Goal: Task Accomplishment & Management: Use online tool/utility

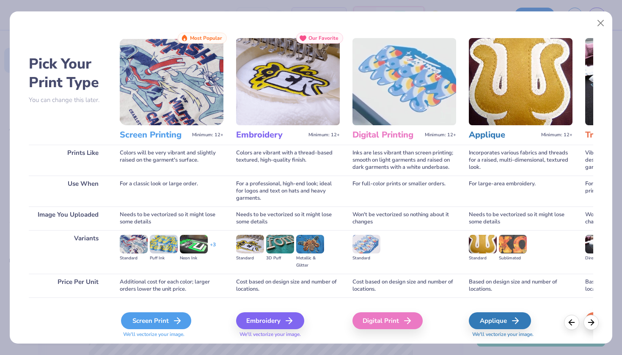
click at [158, 321] on div "Screen Print" at bounding box center [156, 320] width 70 height 17
click at [159, 321] on div "Screen Print" at bounding box center [156, 320] width 70 height 17
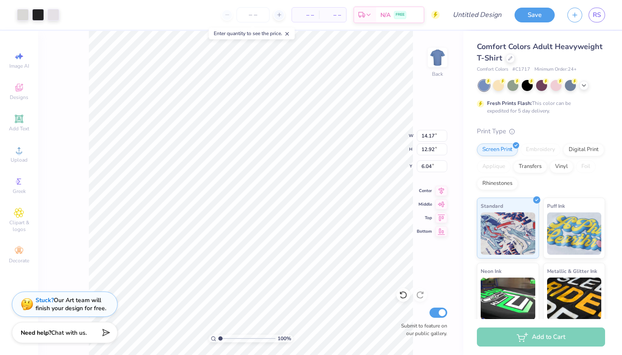
type input "8.53"
type input "7.77"
type input "11.18"
type input "14.17"
type input "12.92"
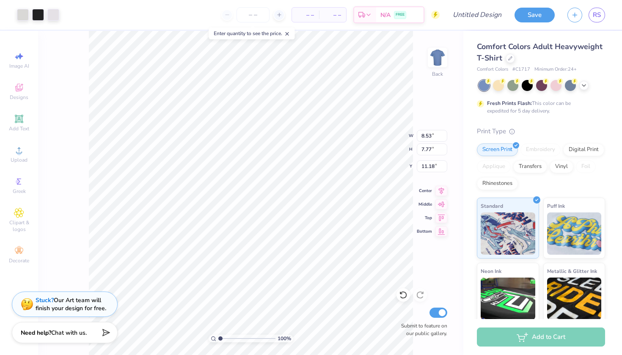
type input "6.04"
type input "10.11"
type input "9.21"
type input "9.74"
type input "8.53"
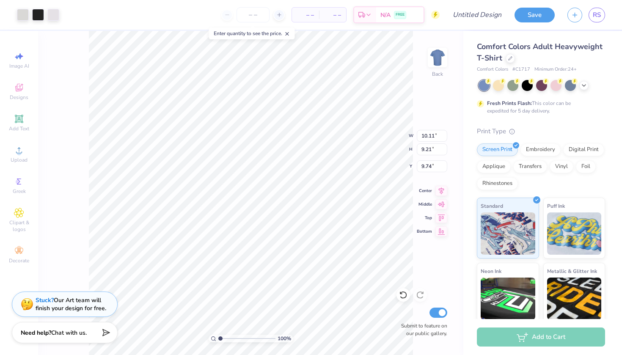
type input "7.77"
type input "2.69"
click at [589, 86] on div at bounding box center [542, 85] width 127 height 11
click at [584, 86] on icon at bounding box center [584, 84] width 7 height 7
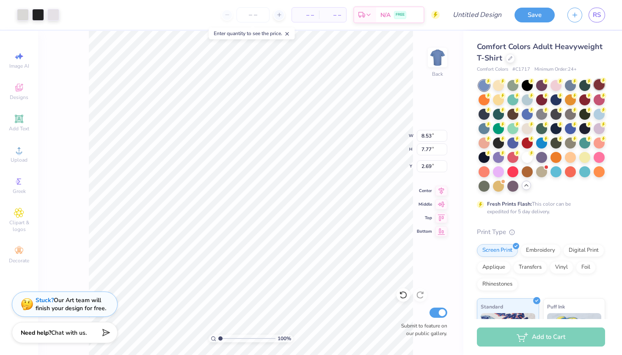
click at [599, 86] on div at bounding box center [599, 84] width 11 height 11
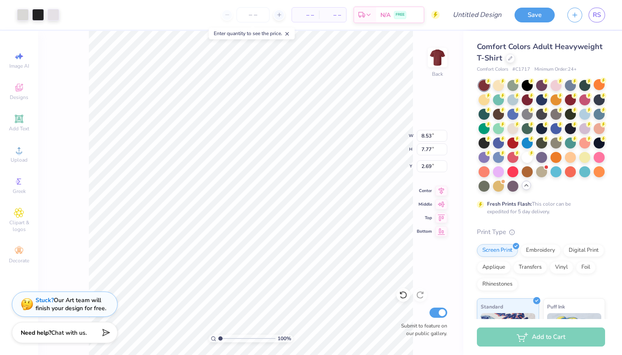
type input "3.77"
type input "3.44"
type input "2.26"
type input "2.24"
type input "2.04"
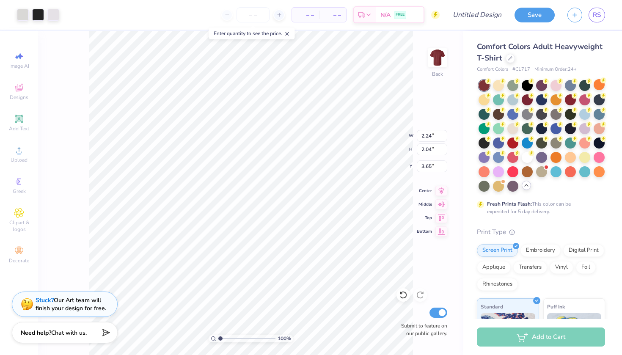
type input "4.21"
type input "3.24"
type input "2.95"
type input "4.13"
click at [444, 59] on img at bounding box center [438, 58] width 34 height 34
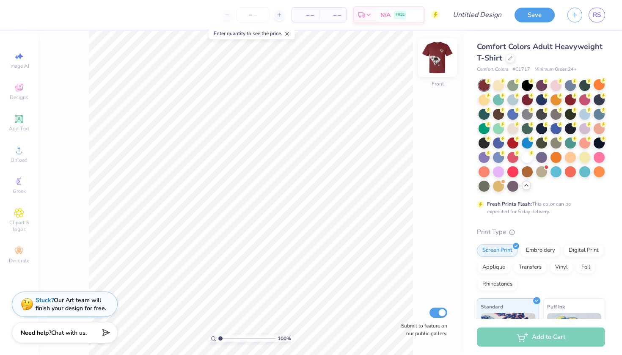
click at [442, 59] on img at bounding box center [438, 58] width 34 height 34
type input "3.25"
type input "2.93"
type input "4.14"
type input "3.46"
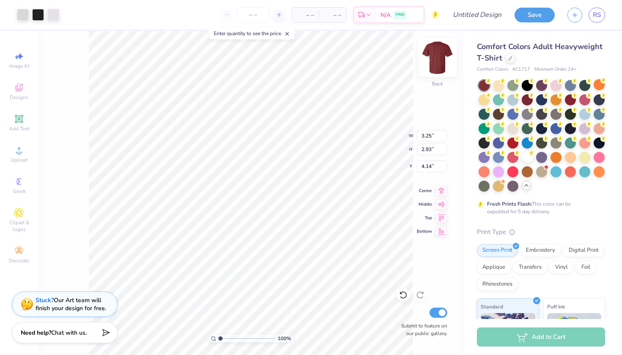
type input "3.11"
click at [439, 55] on img at bounding box center [438, 58] width 34 height 34
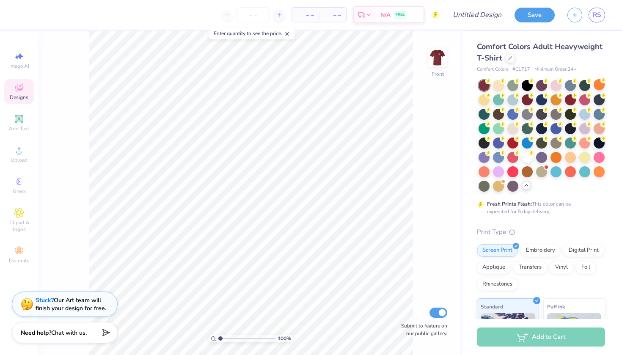
click at [16, 84] on icon at bounding box center [19, 88] width 10 height 10
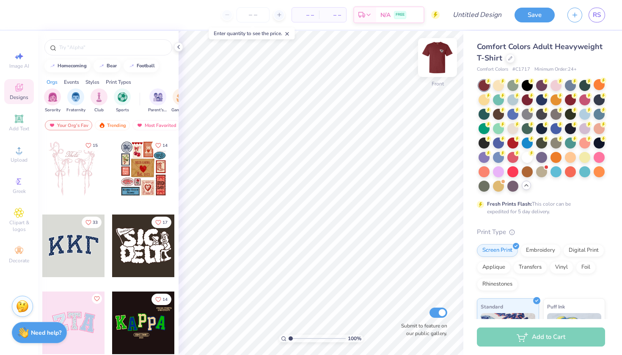
click at [445, 53] on img at bounding box center [438, 58] width 34 height 34
click at [434, 58] on img at bounding box center [438, 58] width 34 height 34
type input "10.91"
type input "9.83"
type input "6.23"
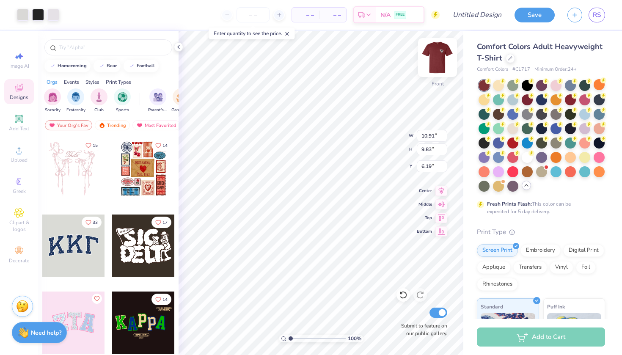
type input "10.78"
type input "9.71"
type input "11.06"
type input "9.97"
click at [152, 167] on div at bounding box center [143, 169] width 63 height 63
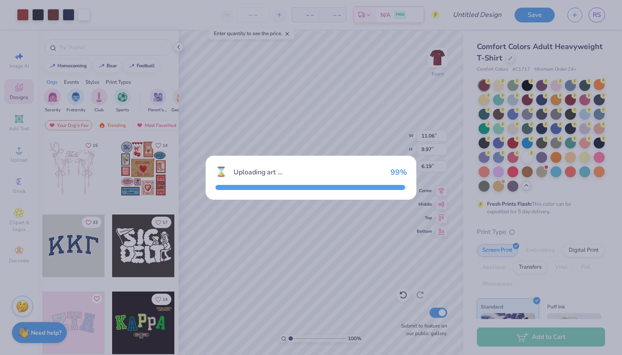
type input "11.04"
type input "13.38"
type input "3.00"
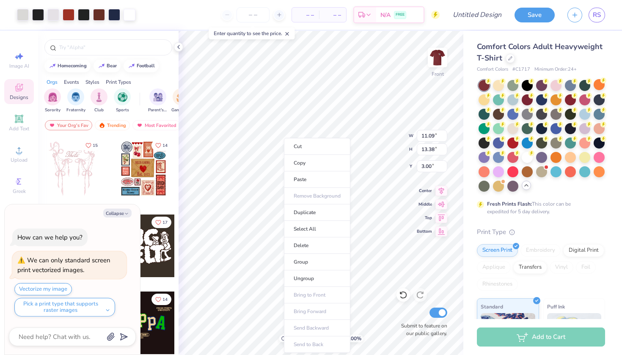
type textarea "x"
type input "5.38"
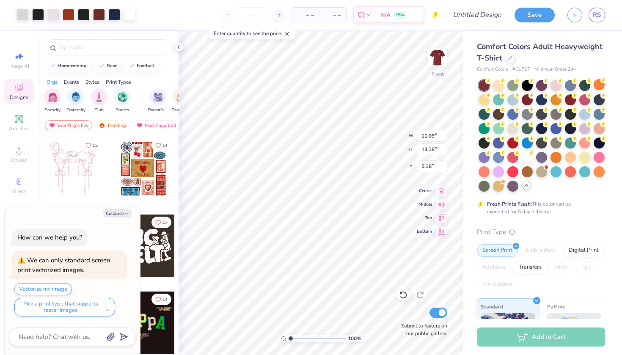
type textarea "x"
type input "10.10"
type textarea "x"
type input "5.79"
click at [367, 274] on li "Ungroup" at bounding box center [374, 278] width 66 height 17
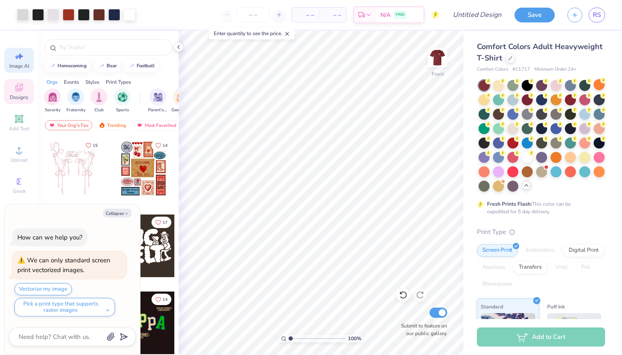
click at [19, 55] on icon at bounding box center [19, 56] width 10 height 10
type textarea "x"
select select "4"
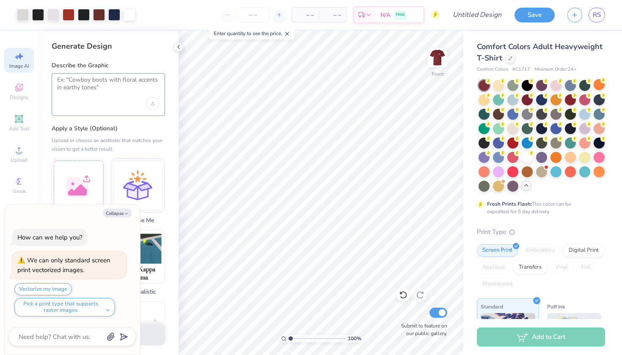
click at [88, 81] on textarea at bounding box center [108, 86] width 102 height 21
type textarea "Make a matchbox,"
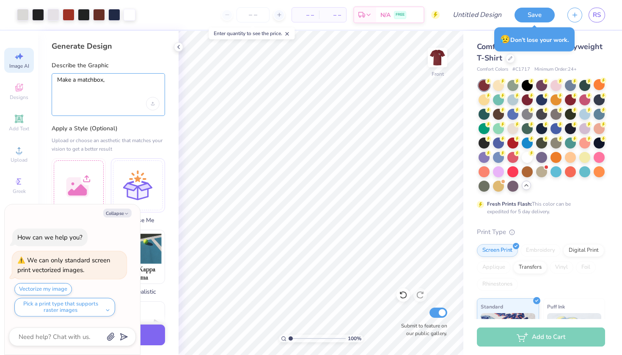
type textarea "x"
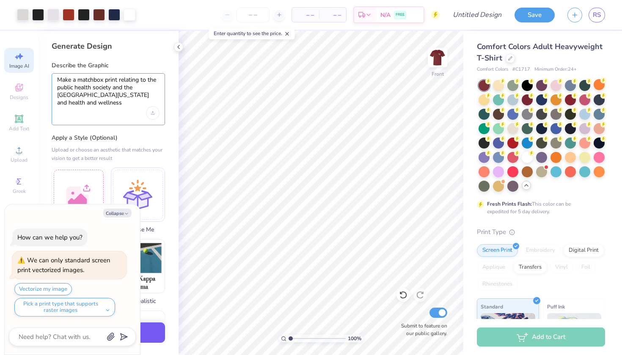
type textarea "Make a matchbox print relating to the public health society and the [GEOGRAPHIC…"
click at [154, 326] on button "Generate Design" at bounding box center [108, 333] width 113 height 21
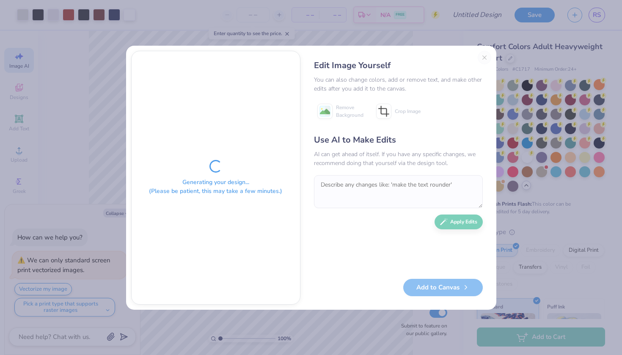
type textarea "x"
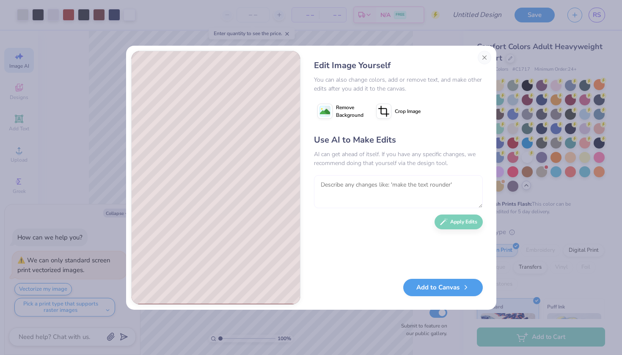
click at [405, 182] on textarea at bounding box center [398, 191] width 169 height 33
type textarea "no multiple matchboxs"
click at [467, 216] on button "Apply Edits" at bounding box center [459, 219] width 48 height 15
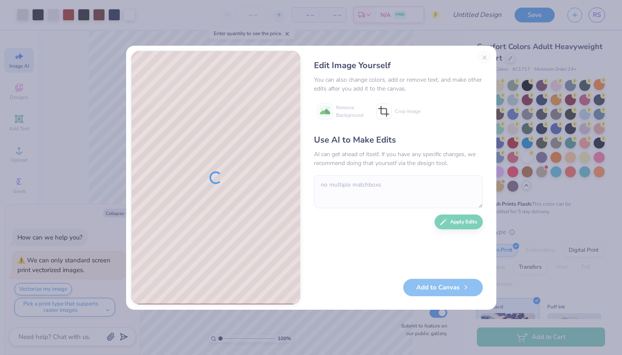
click at [483, 55] on div "Edit Image Yourself You can also change colors, add or remove text, and make ot…" at bounding box center [399, 178] width 186 height 254
click at [483, 56] on div "Edit Image Yourself You can also change colors, add or remove text, and make ot…" at bounding box center [399, 178] width 186 height 254
click at [489, 56] on div "Edit Image Yourself You can also change colors, add or remove text, and make ot…" at bounding box center [399, 178] width 186 height 254
click at [485, 56] on div "Edit Image Yourself You can also change colors, add or remove text, and make ot…" at bounding box center [399, 178] width 186 height 254
click at [484, 60] on div "Edit Image Yourself You can also change colors, add or remove text, and make ot…" at bounding box center [399, 178] width 186 height 254
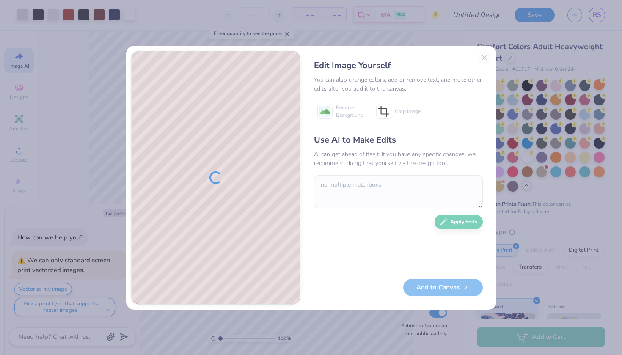
click at [482, 47] on div "Edit Image Yourself You can also change colors, add or remove text, and make ot…" at bounding box center [311, 178] width 370 height 264
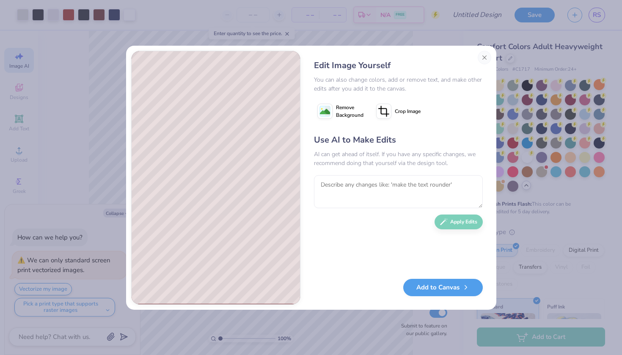
click at [482, 23] on div "Edit Image Yourself You can also change colors, add or remove text, and make ot…" at bounding box center [311, 177] width 622 height 355
click at [426, 282] on button "Add to Canvas" at bounding box center [443, 285] width 80 height 17
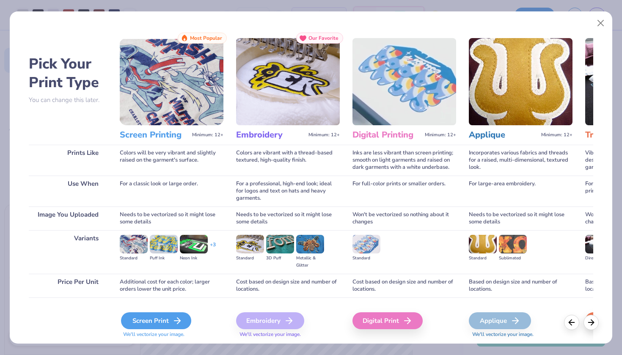
click at [138, 322] on div "Screen Print" at bounding box center [156, 320] width 70 height 17
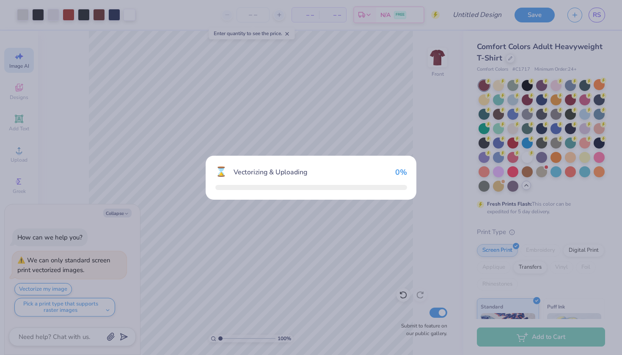
type textarea "x"
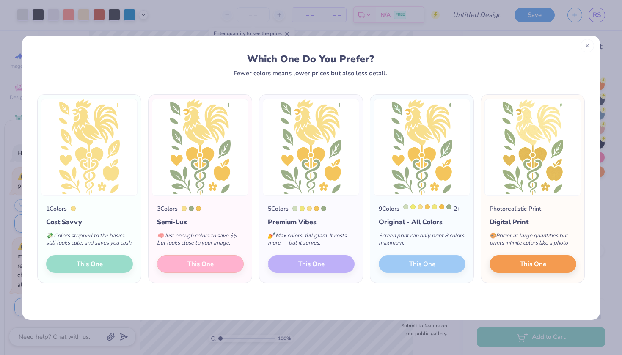
click at [582, 47] on div at bounding box center [588, 46] width 14 height 14
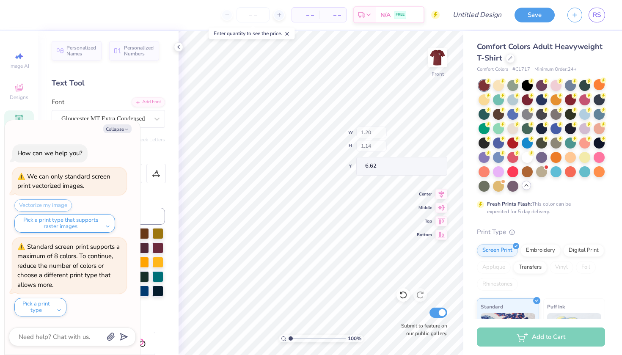
scroll to position [62, 0]
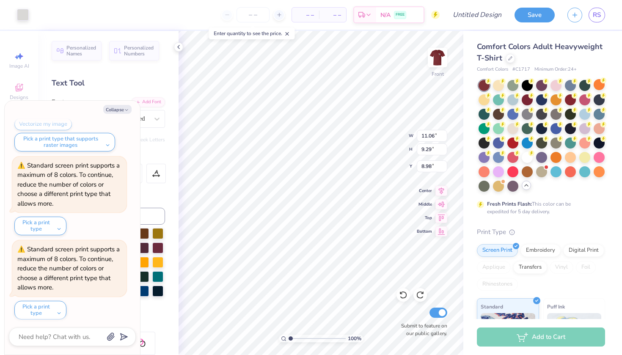
type textarea "x"
type input "4.92"
type input "5.96"
type input "9.50"
type textarea "x"
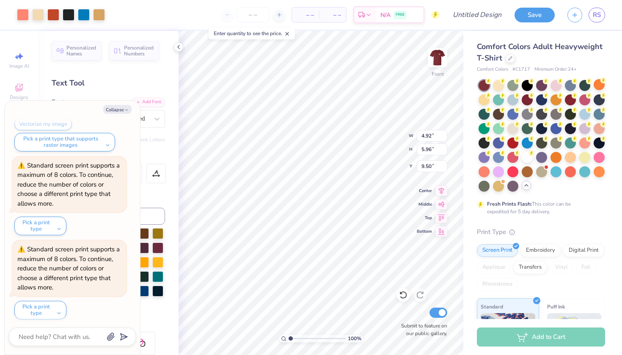
type input "12.85"
type textarea "x"
type input "1.29"
type input "0.60"
type input "12.85"
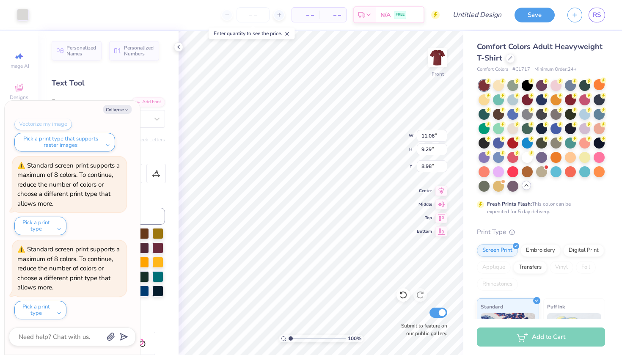
type textarea "x"
type input "0.41"
type input "0.31"
type input "9.22"
click at [132, 86] on div "Text Tool" at bounding box center [108, 82] width 113 height 11
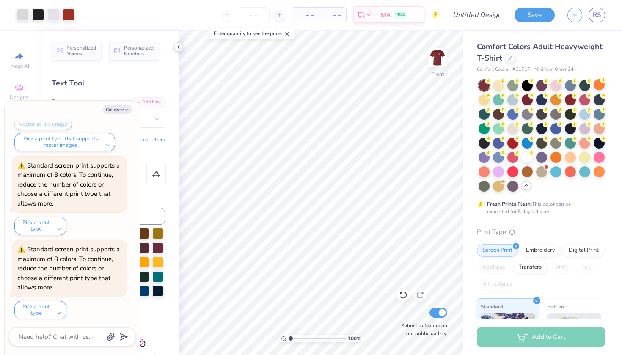
click at [179, 50] on icon at bounding box center [178, 47] width 7 height 7
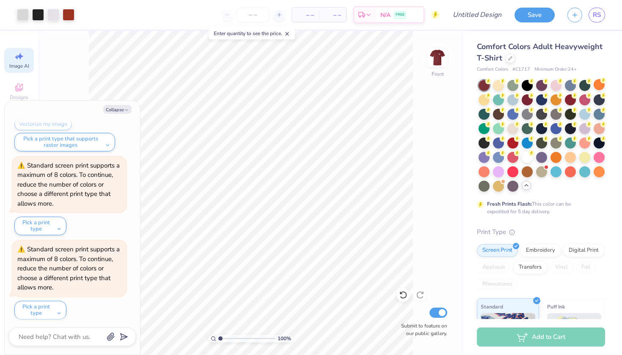
click at [22, 50] on div "Image AI" at bounding box center [19, 60] width 30 height 25
type textarea "x"
select select "4"
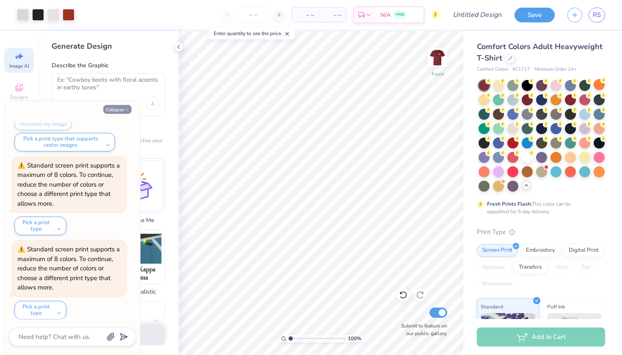
click at [121, 106] on button "Collapse" at bounding box center [117, 109] width 28 height 9
type textarea "x"
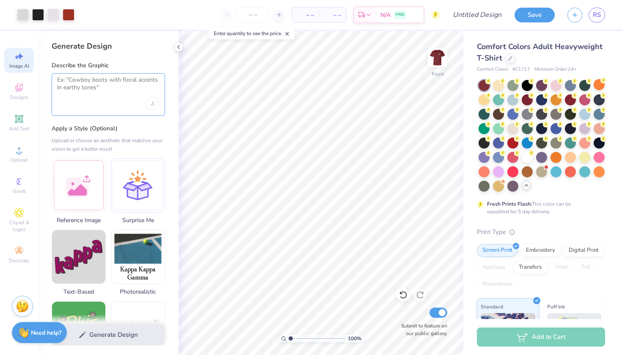
click at [112, 82] on textarea at bounding box center [108, 86] width 102 height 21
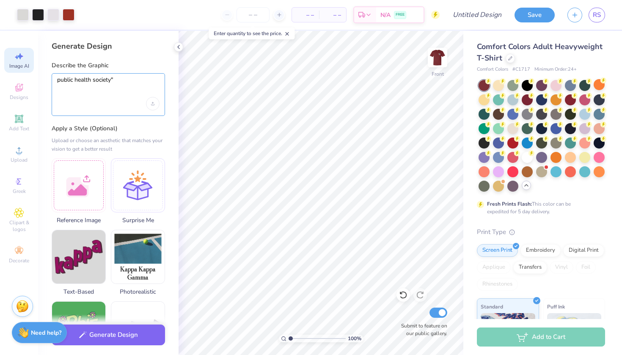
click at [58, 79] on textarea "public health society"" at bounding box center [108, 86] width 102 height 21
click at [129, 75] on div ""public health society"" at bounding box center [108, 94] width 113 height 43
click at [127, 78] on textarea ""public health society"" at bounding box center [108, 86] width 102 height 21
type textarea ""public health society" in an arc"
click at [102, 333] on button "Generate Design" at bounding box center [108, 333] width 113 height 21
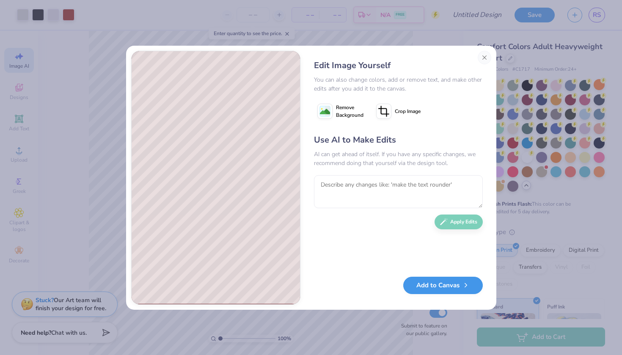
click at [460, 290] on button "Add to Canvas" at bounding box center [443, 285] width 80 height 17
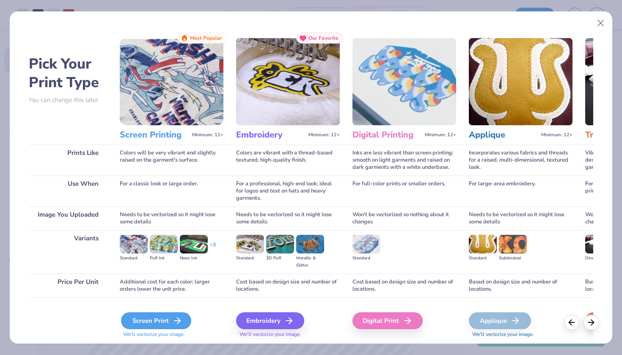
click at [157, 317] on div "Screen Print" at bounding box center [156, 320] width 70 height 17
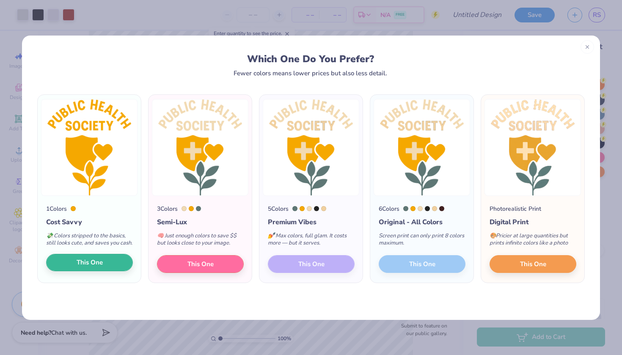
click at [116, 270] on button "This One" at bounding box center [89, 263] width 87 height 18
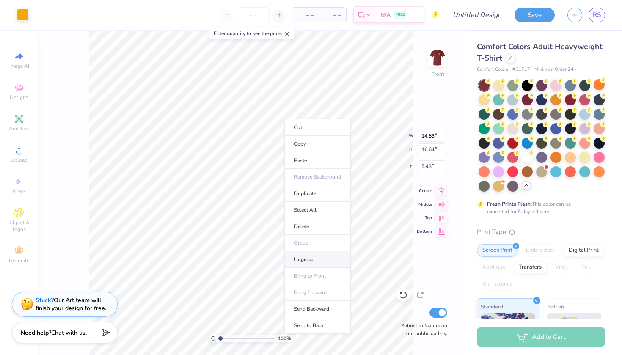
click at [312, 253] on li "Ungroup" at bounding box center [317, 259] width 66 height 17
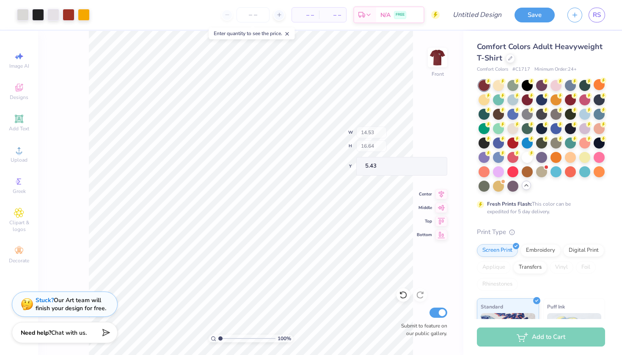
type input "5.57"
type input "6.24"
type input "11.44"
type input "1.37"
type input "1.82"
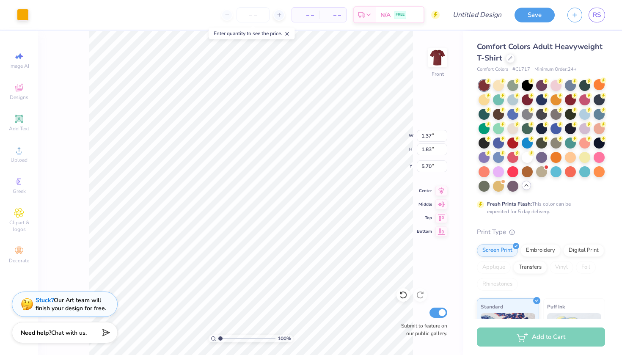
type input "5.43"
type input "1.55"
type input "1.86"
type input "6.31"
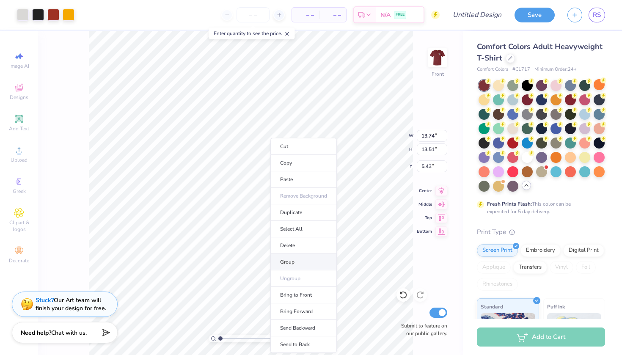
click at [305, 264] on li "Group" at bounding box center [303, 262] width 66 height 17
type input "5.43"
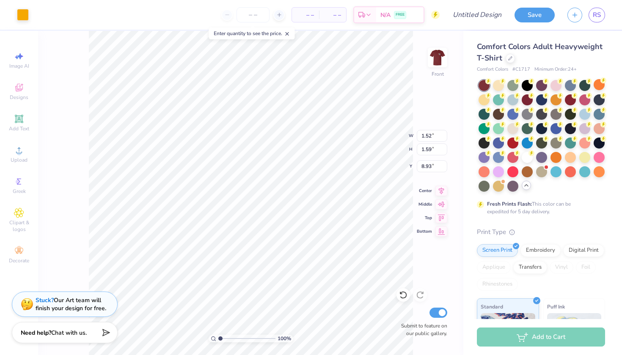
type input "9.13"
type input "11.06"
type input "9.29"
type input "8.98"
type input "1.10"
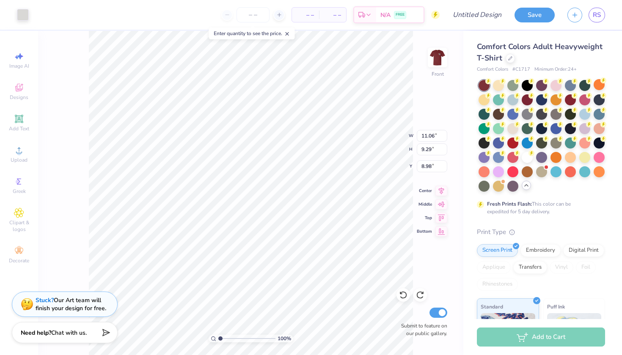
type input "1.73"
type input "18.81"
type input "1.52"
type input "1.59"
type input "9.13"
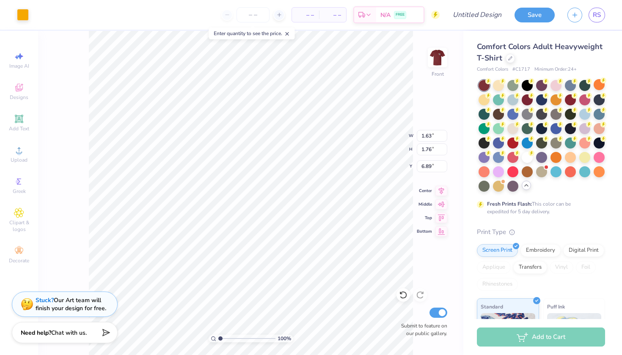
type input "6.17"
type input "5.63"
type input "6.62"
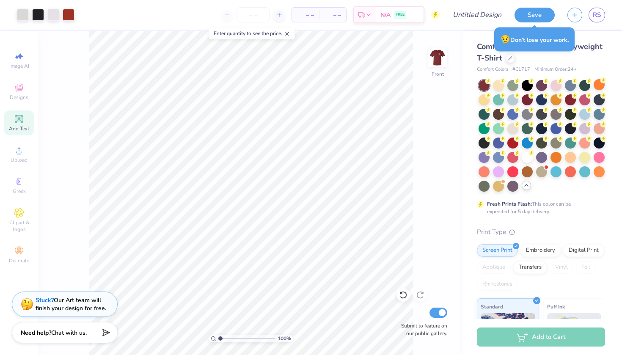
click at [15, 118] on icon at bounding box center [19, 119] width 10 height 10
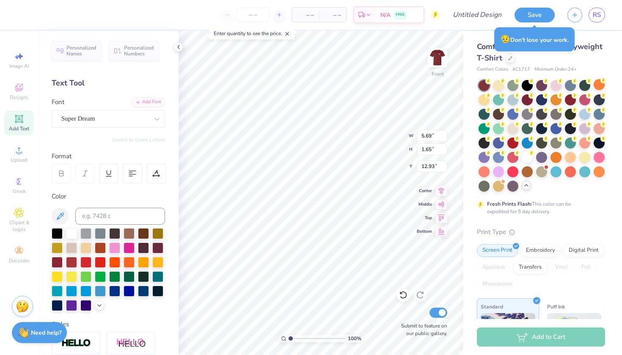
scroll to position [0, 0]
type textarea "PUBLIC HEALTH"
click at [483, 141] on div at bounding box center [484, 142] width 11 height 11
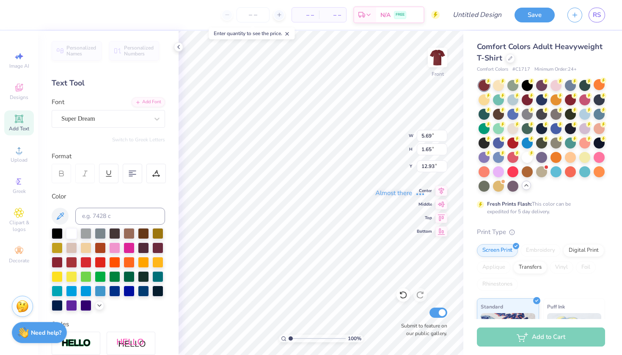
type input "14.53"
type input "1.43"
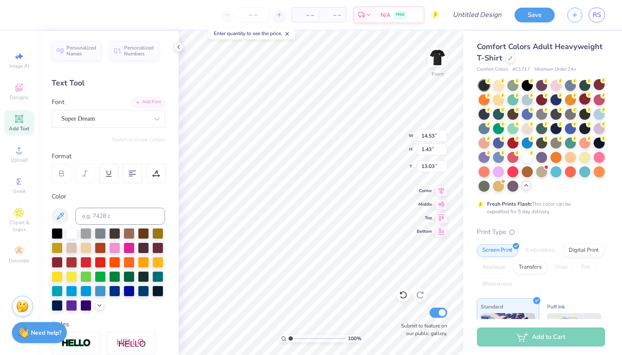
click at [586, 98] on div at bounding box center [585, 99] width 11 height 11
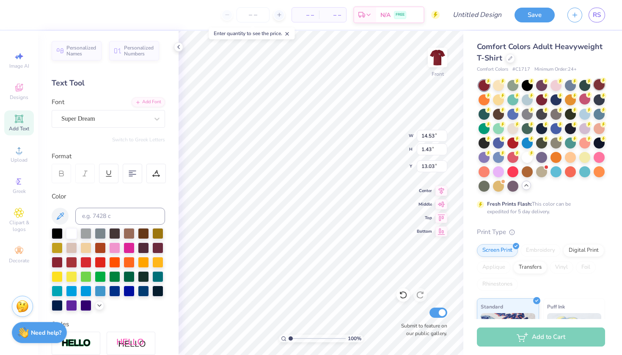
click at [601, 80] on icon at bounding box center [604, 80] width 6 height 6
click at [526, 99] on div at bounding box center [527, 99] width 11 height 11
click at [601, 83] on div at bounding box center [599, 84] width 11 height 11
click at [88, 233] on div at bounding box center [85, 232] width 11 height 11
click at [69, 234] on div at bounding box center [71, 232] width 11 height 11
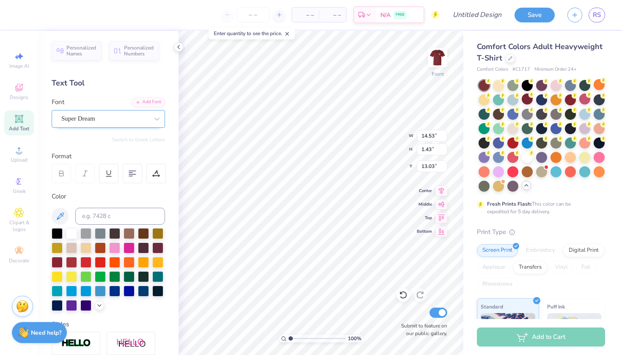
click at [123, 115] on div "Super Dream" at bounding box center [105, 118] width 89 height 13
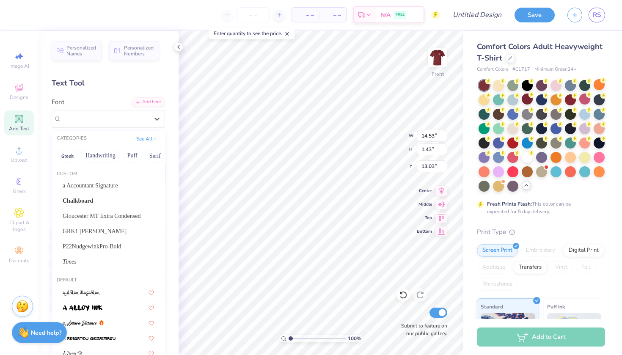
scroll to position [0, 0]
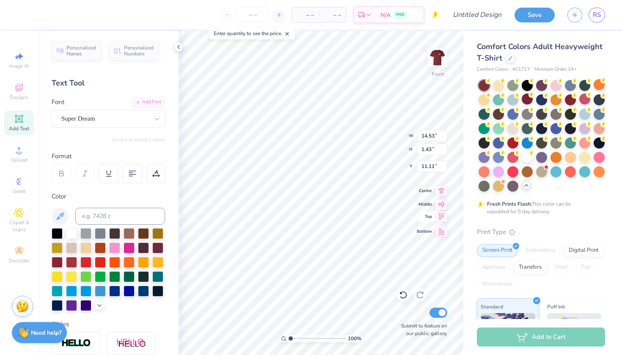
type input "6.52"
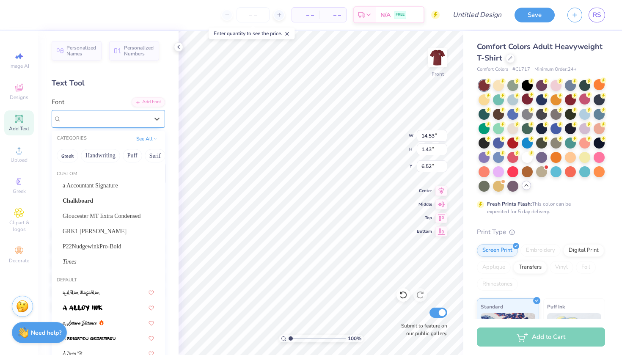
click at [119, 119] on div "Super Dream" at bounding box center [105, 118] width 89 height 13
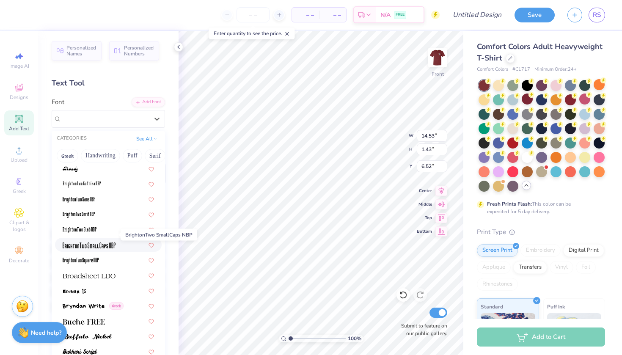
scroll to position [744, 0]
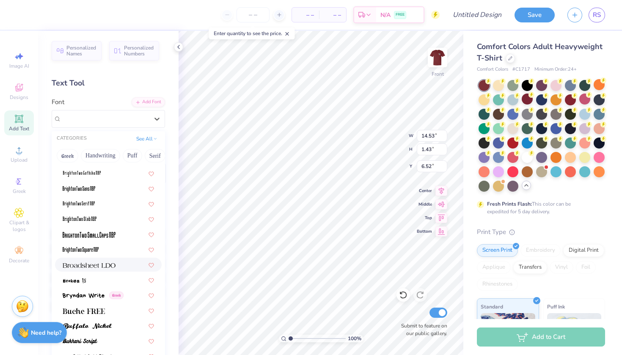
click at [92, 261] on span at bounding box center [89, 264] width 53 height 9
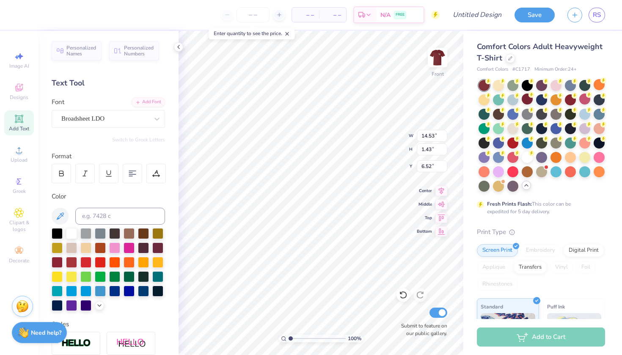
type input "1.25"
type input "6.61"
click at [132, 122] on div "Broadsheet LDO" at bounding box center [105, 118] width 89 height 13
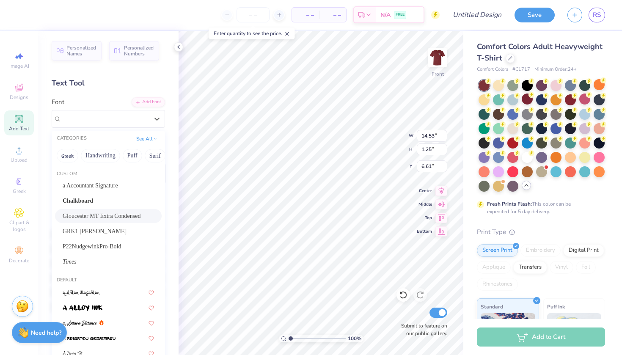
click at [102, 216] on span "Gloucester MT Extra Condensed" at bounding box center [102, 216] width 78 height 9
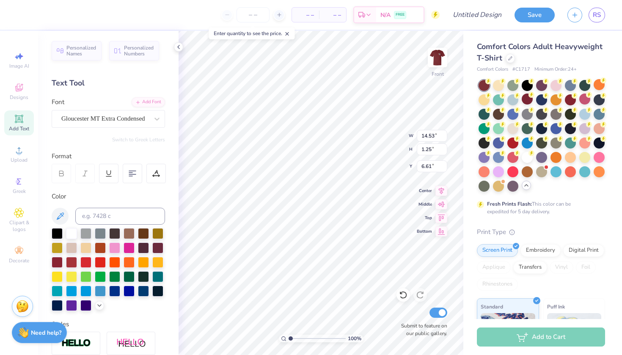
type input "8.58"
type input "1.42"
type input "6.53"
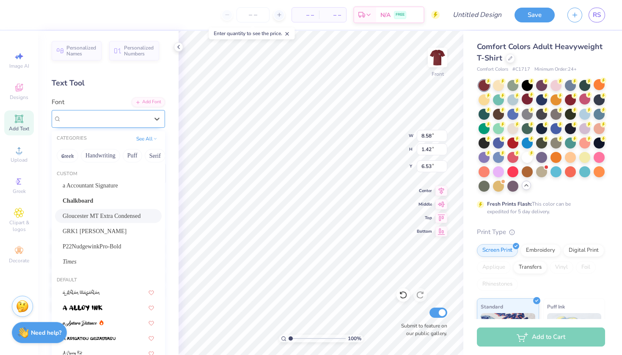
click at [116, 116] on span "Gloucester MT Extra Condensed" at bounding box center [103, 119] width 84 height 10
click at [97, 160] on button "Handwriting" at bounding box center [100, 156] width 39 height 14
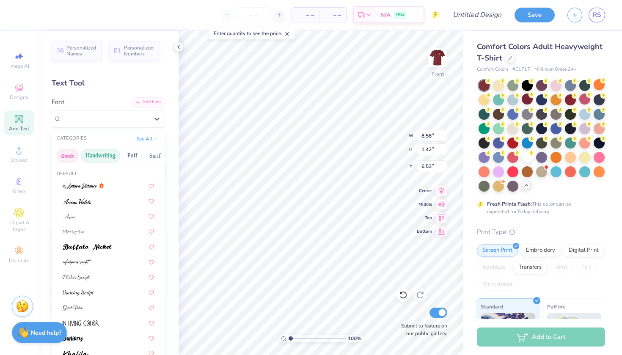
click at [74, 153] on button "Greek" at bounding box center [68, 156] width 22 height 14
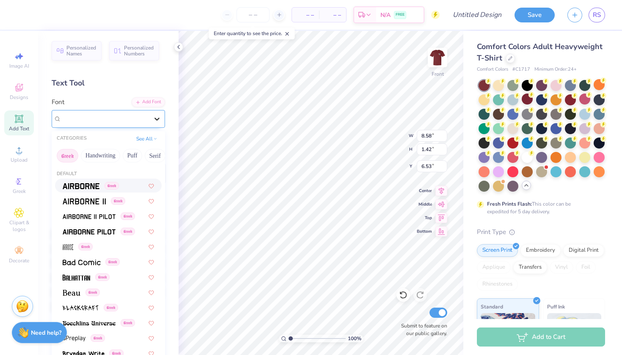
click at [162, 116] on div at bounding box center [156, 118] width 15 height 15
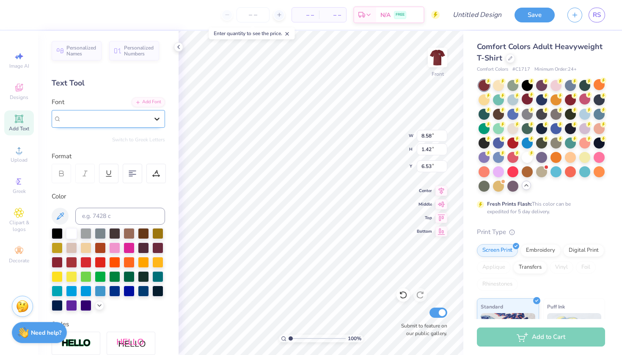
click at [152, 116] on div at bounding box center [156, 118] width 15 height 15
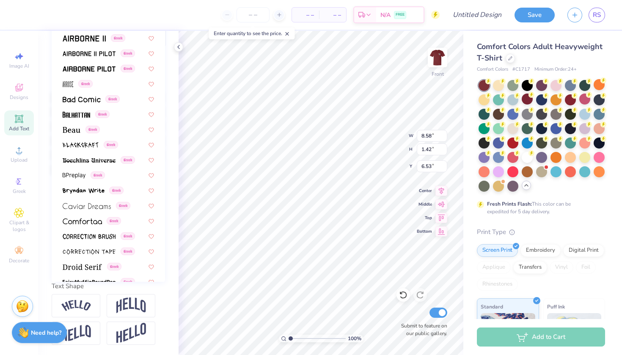
scroll to position [28, 0]
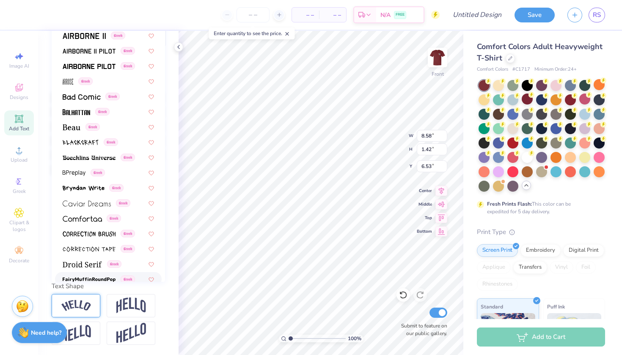
click at [71, 298] on div at bounding box center [76, 305] width 49 height 23
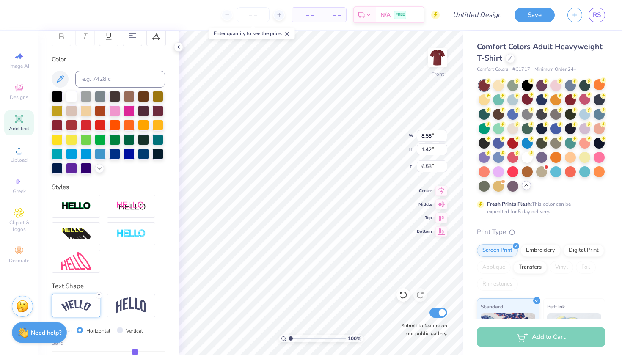
type input "10.54"
type input "2.64"
type input "5.92"
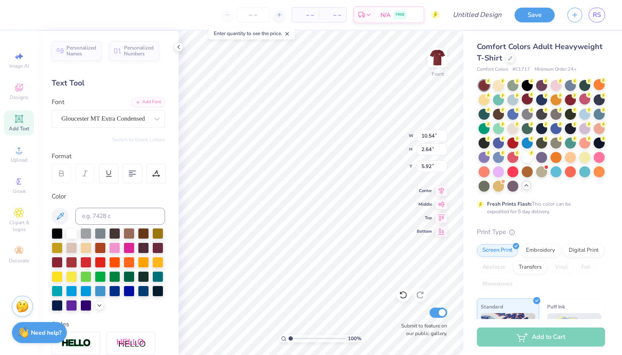
scroll to position [0, 0]
click at [113, 121] on span "Gloucester MT Extra Condensed" at bounding box center [103, 119] width 84 height 10
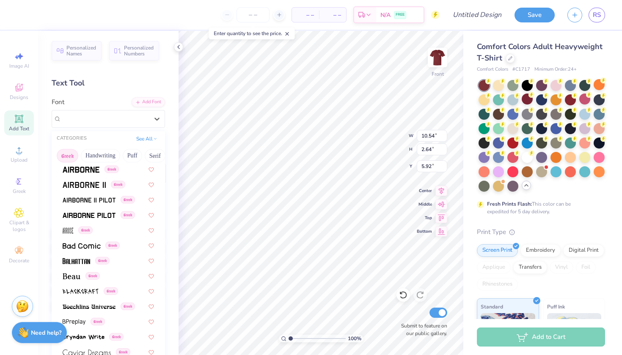
scroll to position [13, 0]
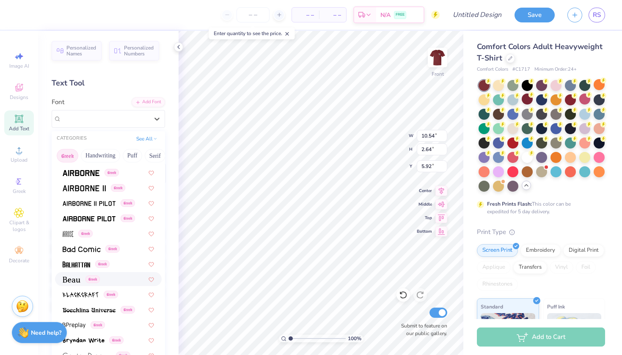
click at [80, 283] on img at bounding box center [72, 280] width 18 height 6
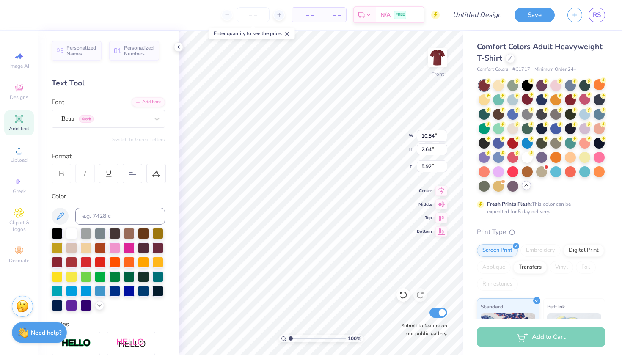
type input "14.53"
type input "3.11"
type input "5.68"
click at [109, 117] on div "Beau Greek" at bounding box center [105, 118] width 89 height 13
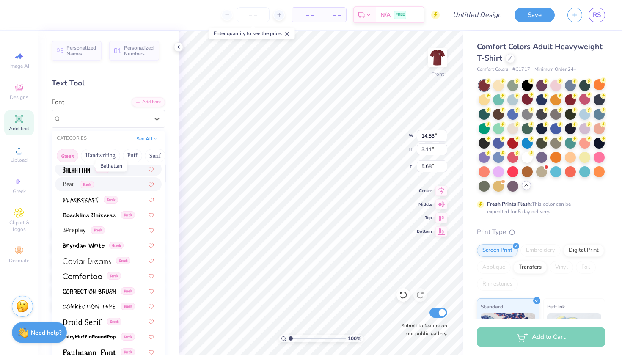
scroll to position [112, 0]
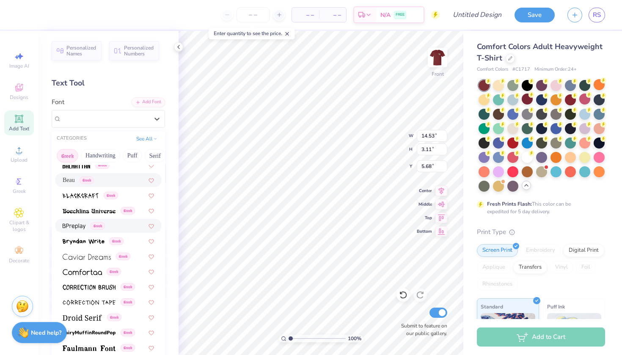
click at [77, 222] on span at bounding box center [74, 225] width 23 height 9
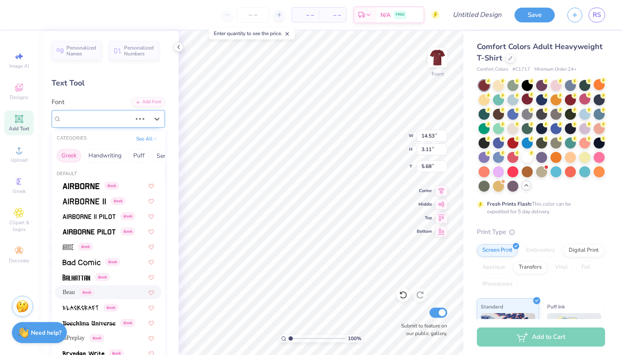
click at [96, 122] on div "Beau Greek" at bounding box center [97, 118] width 72 height 13
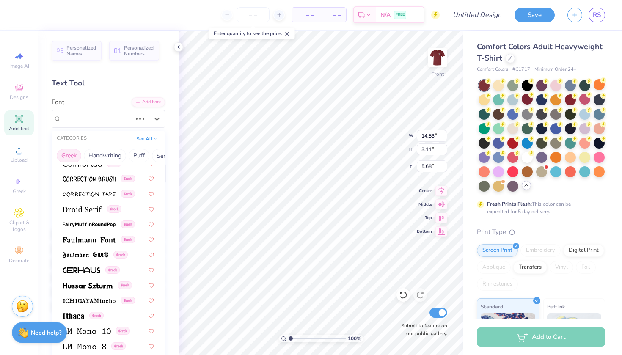
scroll to position [249, 0]
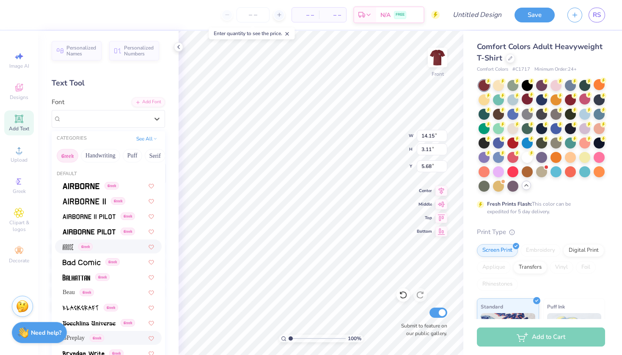
click at [74, 246] on div "Greek" at bounding box center [78, 246] width 30 height 9
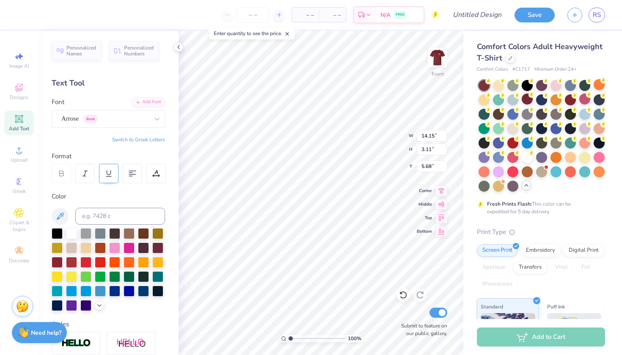
type input "8.91"
type input "2.59"
type input "5.94"
click at [145, 124] on div "Arrose Greek" at bounding box center [105, 118] width 89 height 13
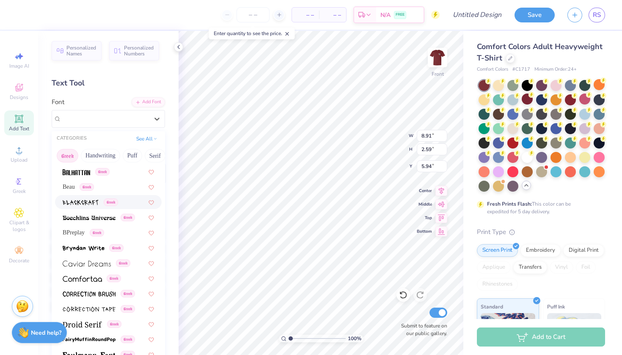
scroll to position [109, 0]
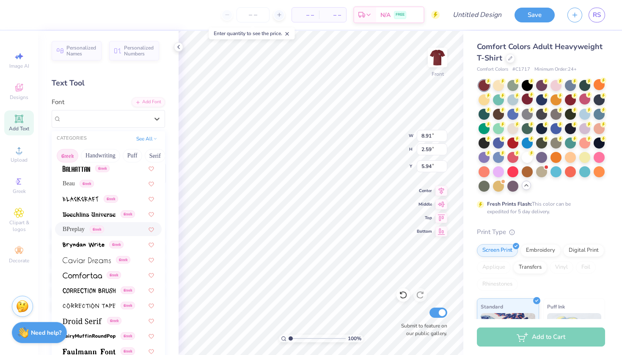
click at [83, 229] on span "BPreplay" at bounding box center [74, 229] width 22 height 9
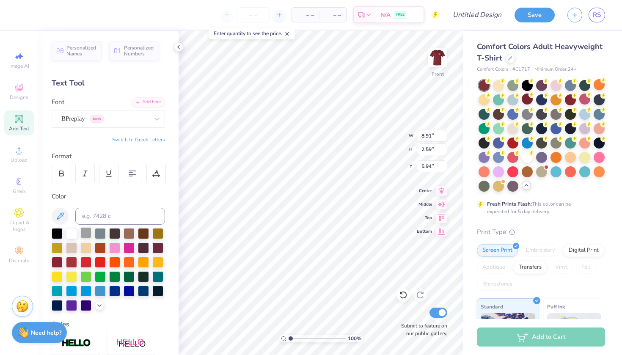
type input "14.15"
type input "3.11"
type input "5.68"
click at [134, 119] on div "BPreplay Greek" at bounding box center [105, 118] width 89 height 13
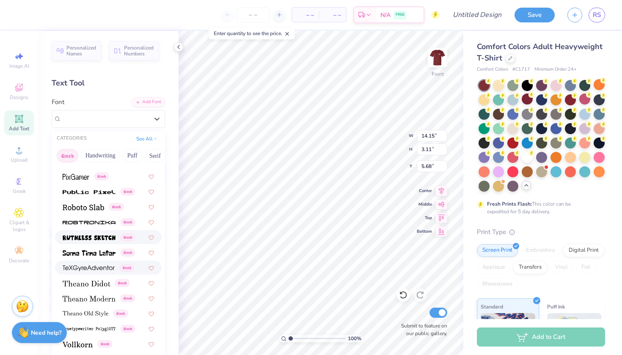
scroll to position [512, 0]
click at [78, 271] on img at bounding box center [89, 269] width 52 height 6
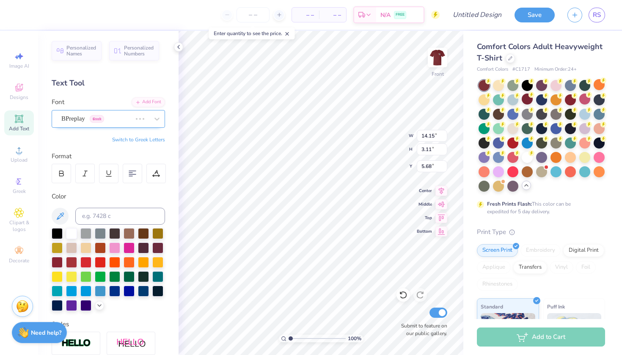
click at [144, 116] on div at bounding box center [139, 119] width 15 height 8
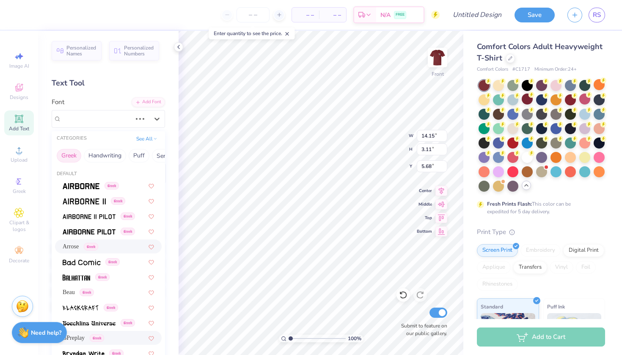
click at [99, 247] on div "Arrose Greek" at bounding box center [108, 246] width 91 height 9
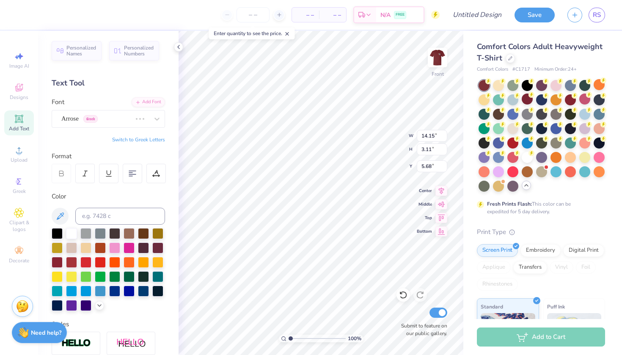
type input "8.91"
type input "2.59"
type input "5.94"
type input "14.23"
type input "3.12"
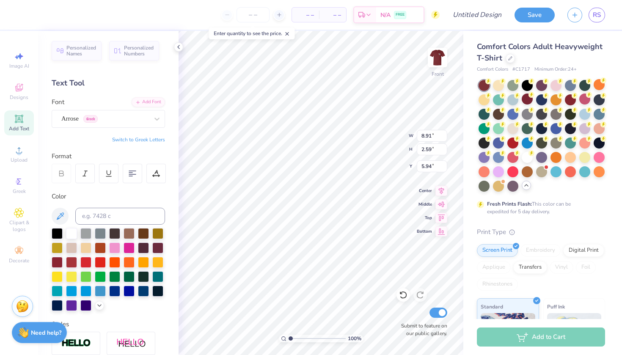
type input "5.67"
type input "14.53"
type input "3.19"
type input "5.75"
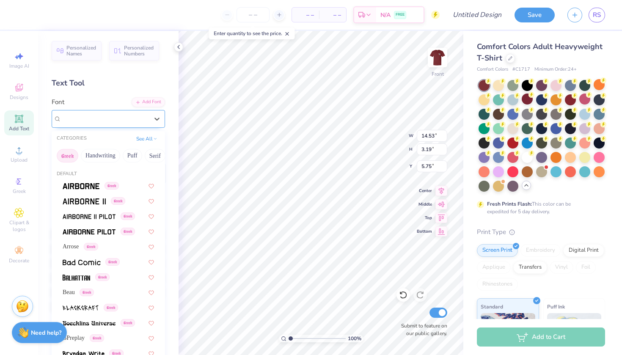
click at [138, 120] on div "TeXGyreAdventor Greek" at bounding box center [105, 118] width 89 height 13
click at [97, 246] on div "Arrose Greek" at bounding box center [108, 246] width 91 height 9
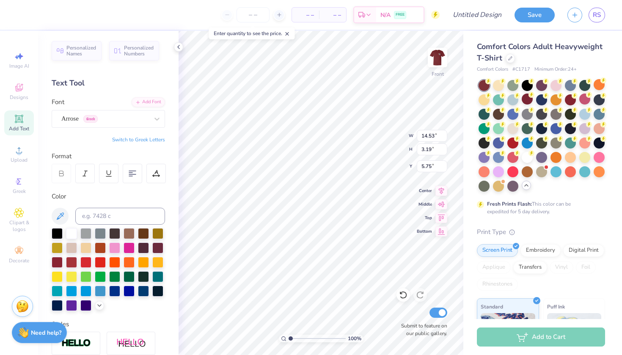
type input "9.11"
type input "2.65"
type input "6.02"
type input "10.00"
type input "2.91"
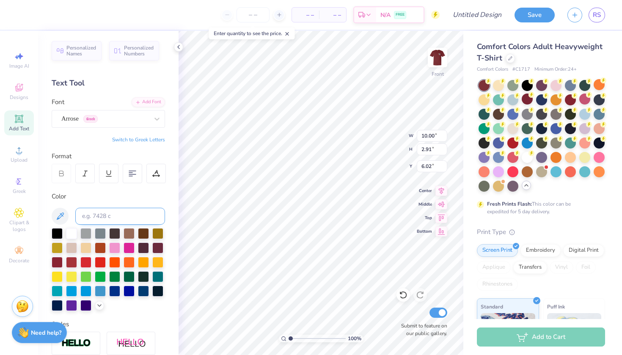
type input "5.45"
type input "6.20"
type input "8.70"
type input "10.24"
type input "10.00"
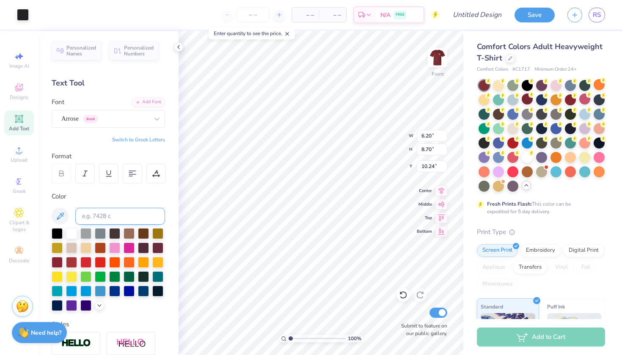
type input "2.91"
type input "5.45"
type input "10.73"
type input "3.12"
type input "5.48"
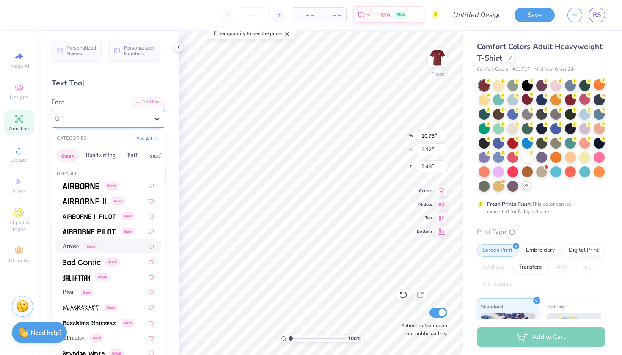
click at [152, 115] on div at bounding box center [156, 118] width 15 height 15
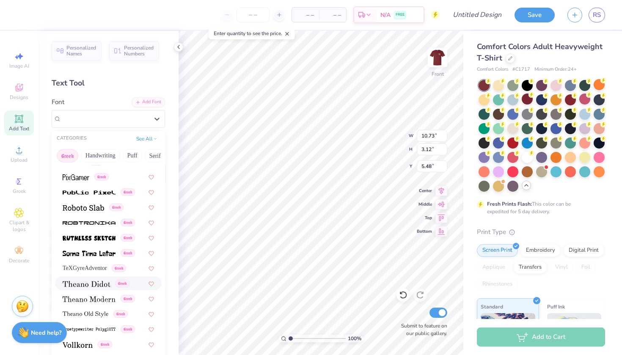
scroll to position [51, 0]
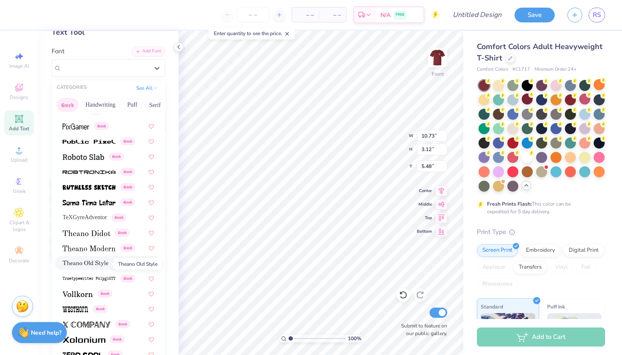
click at [92, 265] on img at bounding box center [86, 264] width 46 height 6
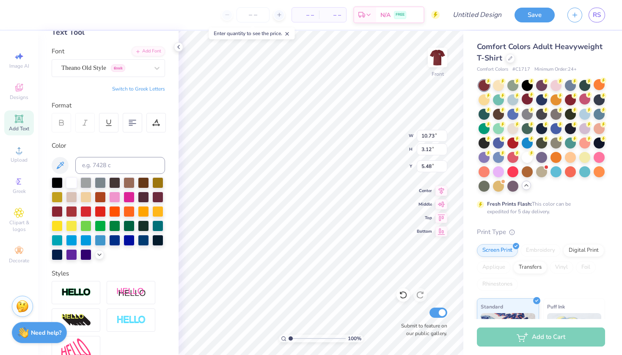
type input "14.53"
type input "2.97"
type input "5.55"
click at [138, 75] on div "Theano Old Style Greek" at bounding box center [108, 68] width 113 height 18
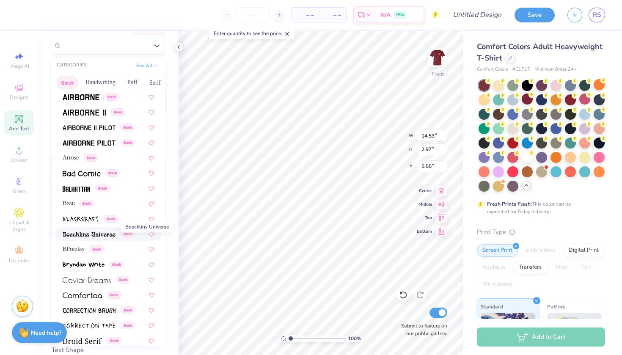
scroll to position [10, 0]
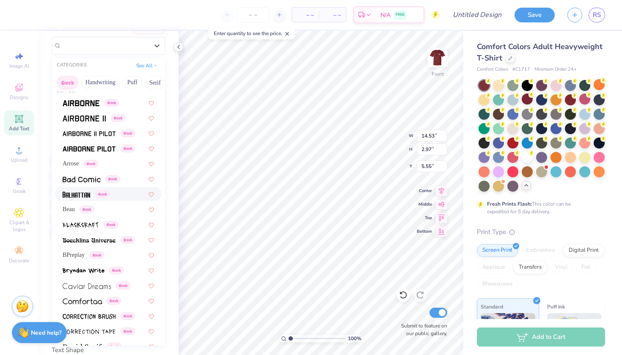
click at [83, 193] on img at bounding box center [77, 195] width 28 height 6
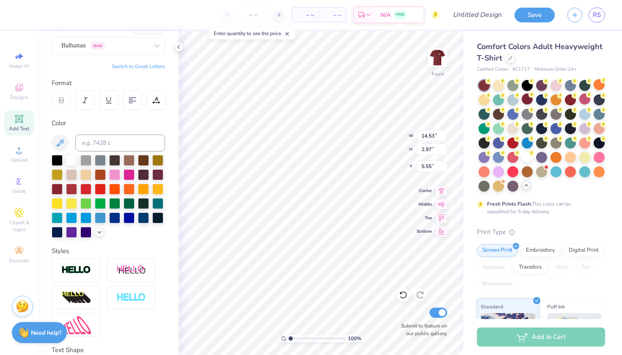
type input "9.15"
type input "2.30"
type input "5.89"
click at [132, 37] on div "Balhattan Greek" at bounding box center [108, 46] width 113 height 18
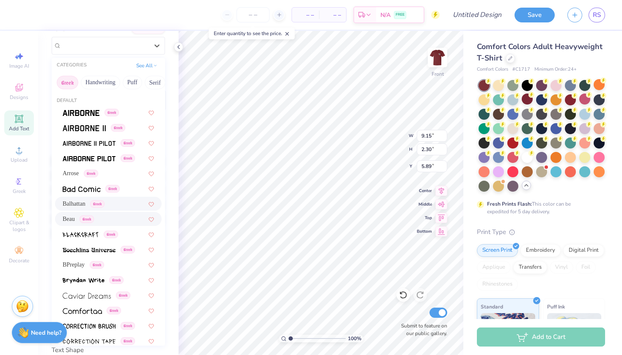
scroll to position [0, 0]
click at [99, 172] on div "Arrose Greek" at bounding box center [108, 173] width 91 height 9
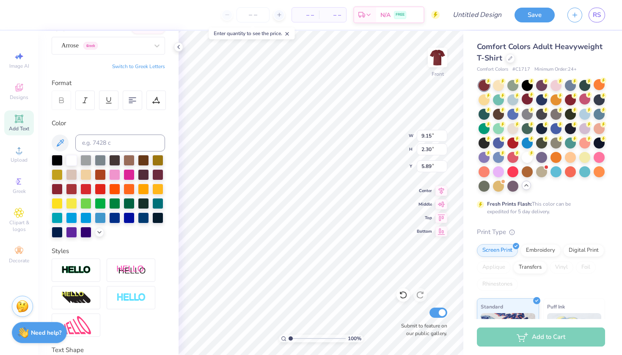
type input "7.45"
type input "2.17"
type input "5.82"
type input "8.90"
type input "2.59"
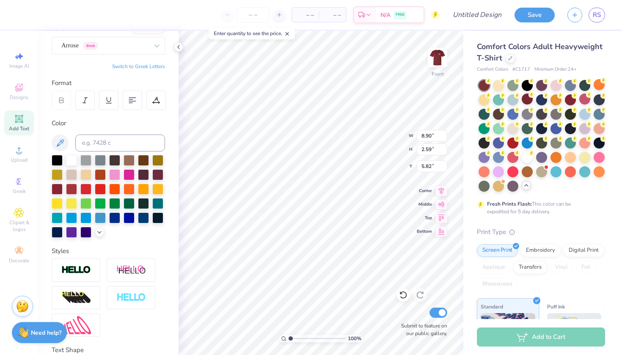
type input "5.94"
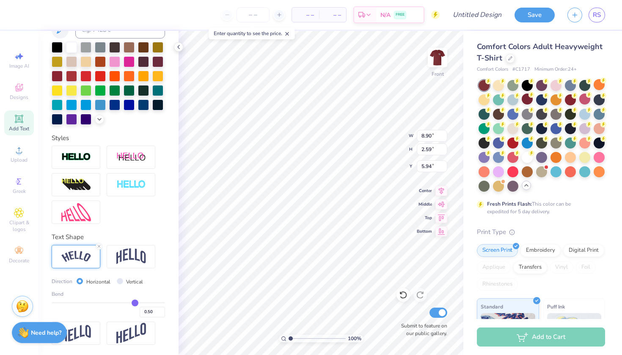
scroll to position [187, 0]
click at [97, 245] on div at bounding box center [99, 246] width 7 height 7
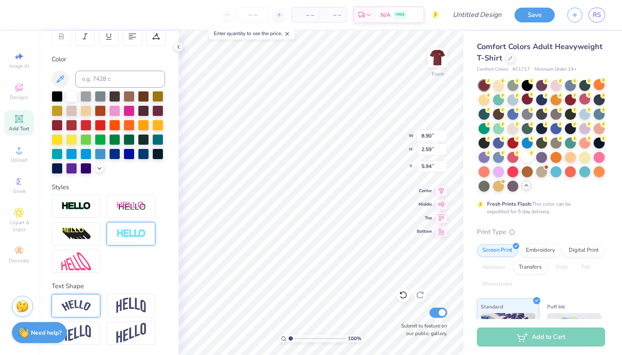
type input "6.58"
type input "1.64"
type input "6.42"
type textarea "PUBLIC"
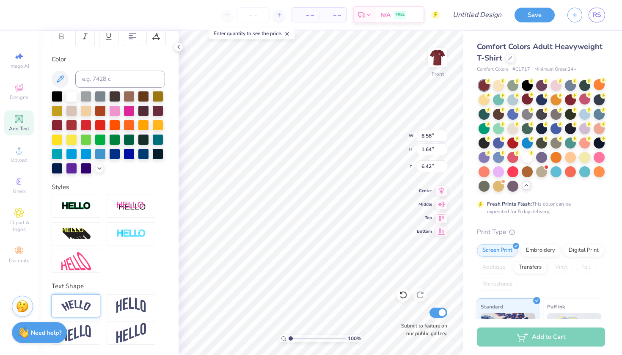
scroll to position [0, 1]
type input "2.95"
type input "6.90"
